Goal: Information Seeking & Learning: Learn about a topic

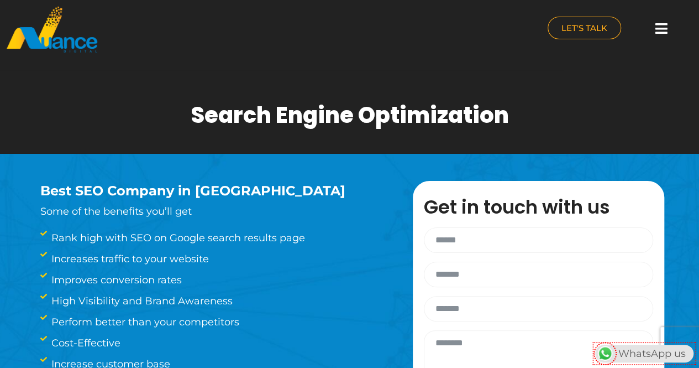
click at [663, 30] on icon at bounding box center [661, 29] width 12 height 14
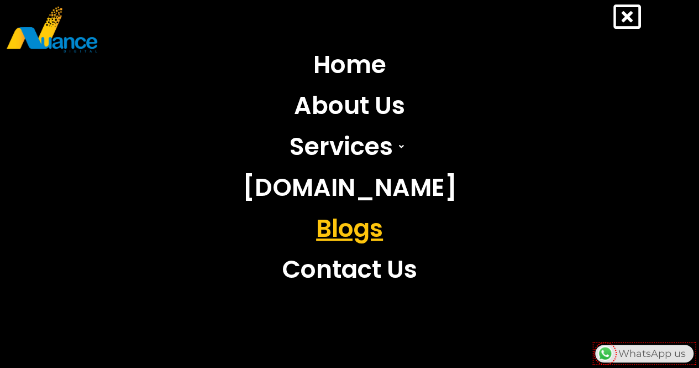
click at [386, 236] on link "Blogs" at bounding box center [349, 228] width 231 height 41
